Goal: Information Seeking & Learning: Find specific fact

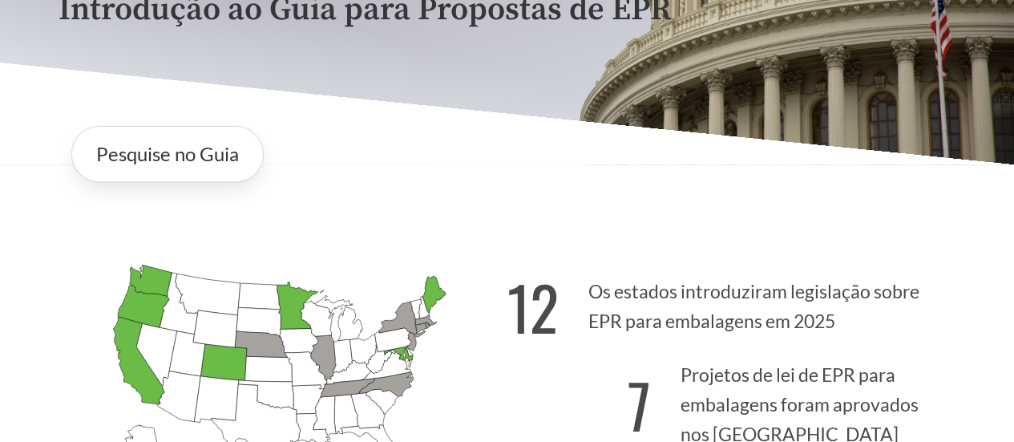
scroll to position [240, 0]
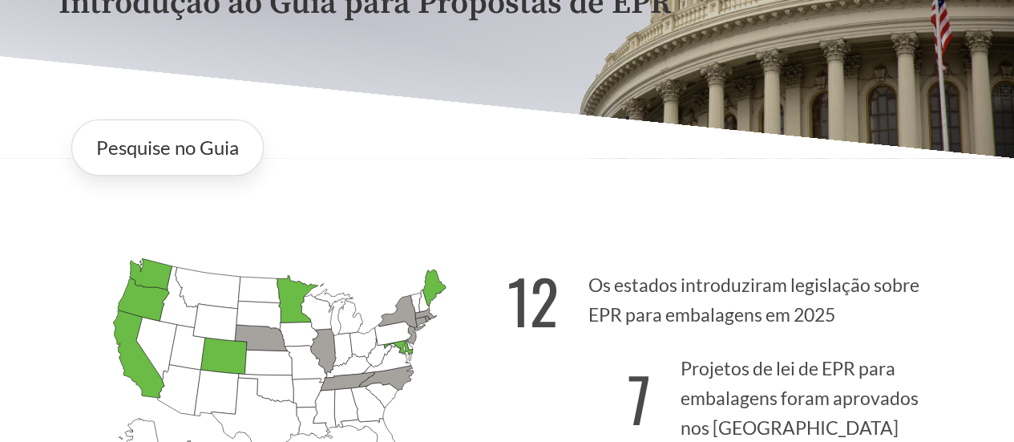
click at [800, 112] on div "Pesquise no Guia" at bounding box center [508, 148] width 898 height 82
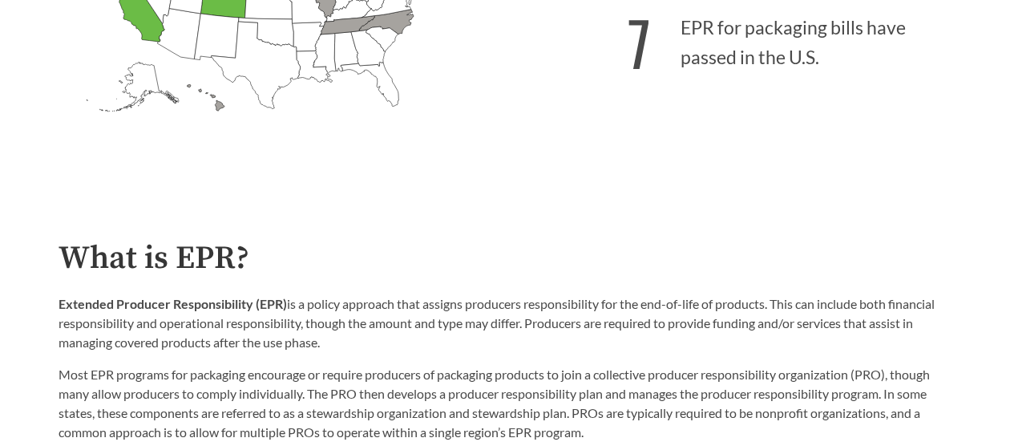
scroll to position [401, 0]
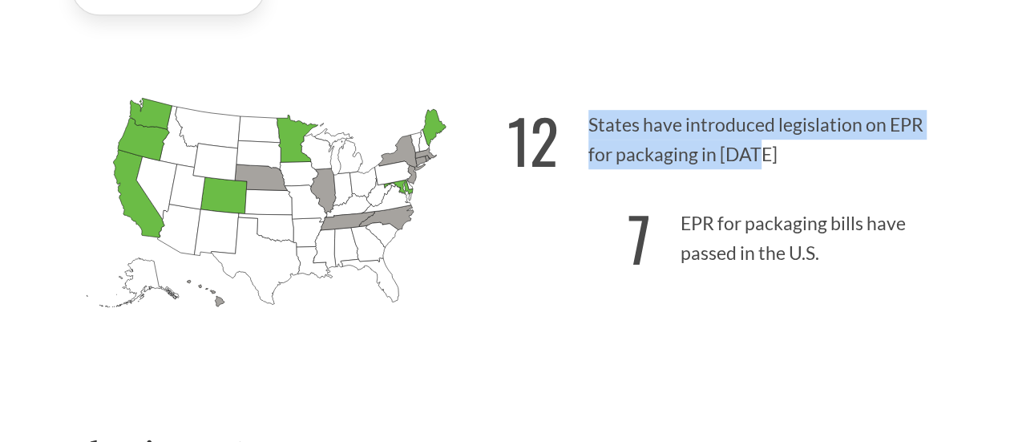
drag, startPoint x: 759, startPoint y: 163, endPoint x: 582, endPoint y: 135, distance: 179.2
click at [582, 135] on p "12 States have introduced legislation on EPR for packaging in [DATE]" at bounding box center [731, 135] width 449 height 99
copy p "States have introduced legislation on EPR for packaging in [DATE]"
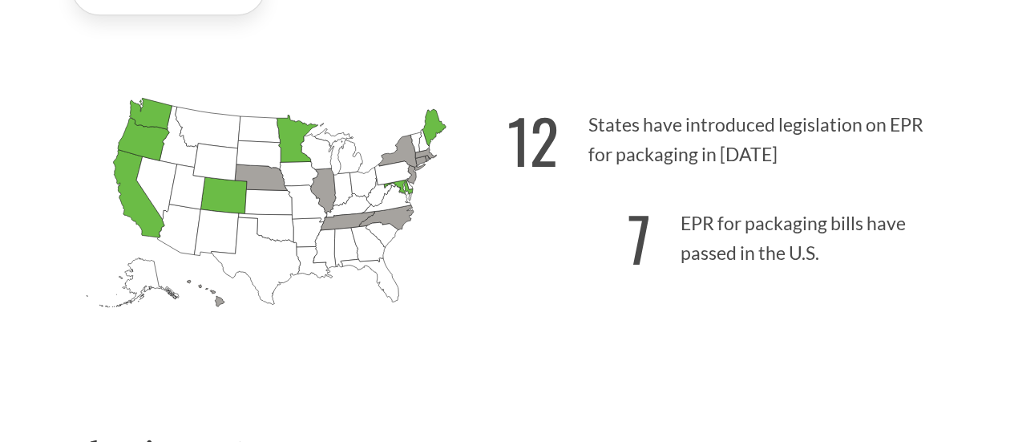
click at [346, 221] on icon "[US_STATE] Introduced: 2" at bounding box center [347, 221] width 54 height 18
click at [377, 222] on icon "[US_STATE] Introduced: 1" at bounding box center [386, 217] width 54 height 25
drag, startPoint x: 751, startPoint y: 227, endPoint x: 798, endPoint y: 233, distance: 47.7
click at [798, 233] on p "7 EPR for packaging bills have passed in the U.S." at bounding box center [731, 233] width 449 height 99
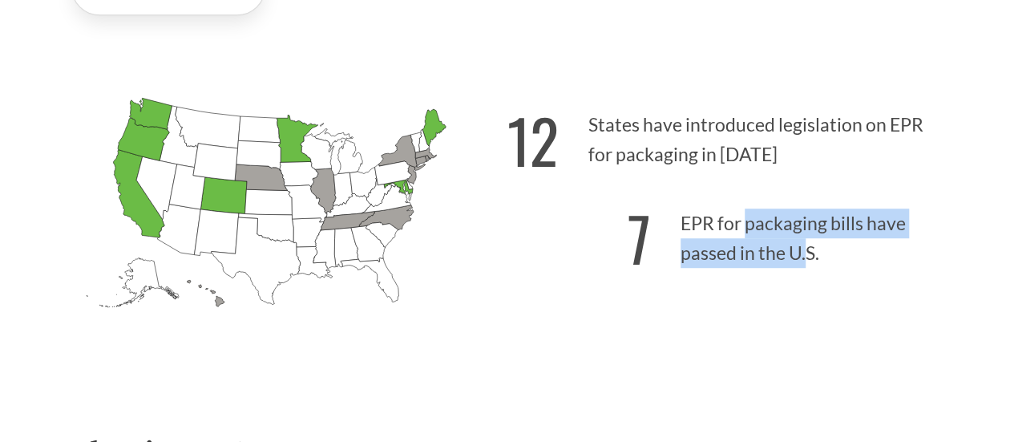
drag, startPoint x: 745, startPoint y: 222, endPoint x: 805, endPoint y: 256, distance: 69.3
click at [805, 256] on p "7 EPR for packaging bills have passed in the U.S." at bounding box center [731, 233] width 449 height 99
copy p "packaging bills have passed in the U."
copy p "packaging bills have passed in the U.S."
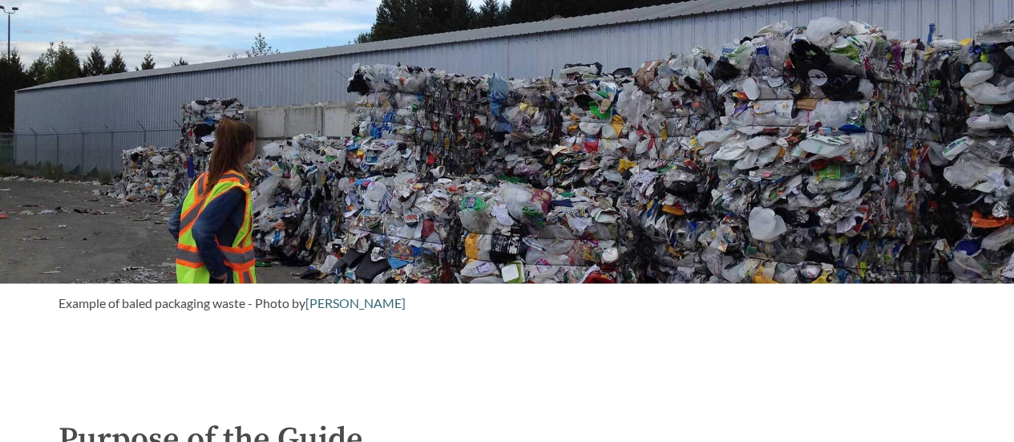
scroll to position [962, 0]
